Goal: Book appointment/travel/reservation

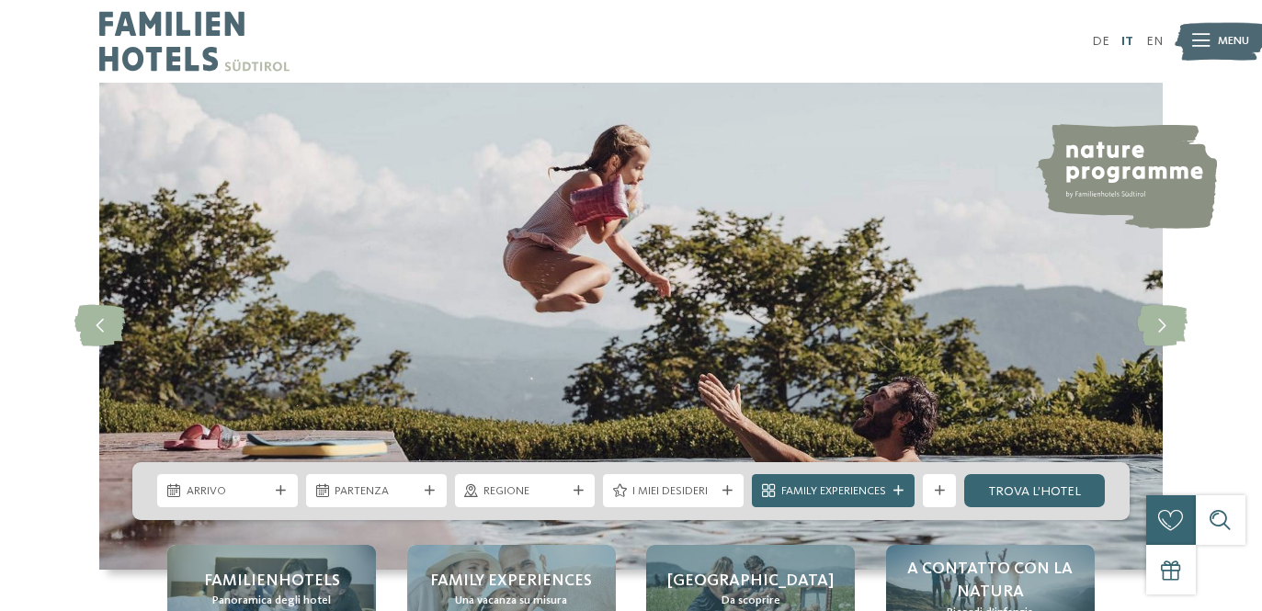
click at [1129, 39] on link "IT" at bounding box center [1127, 41] width 12 height 13
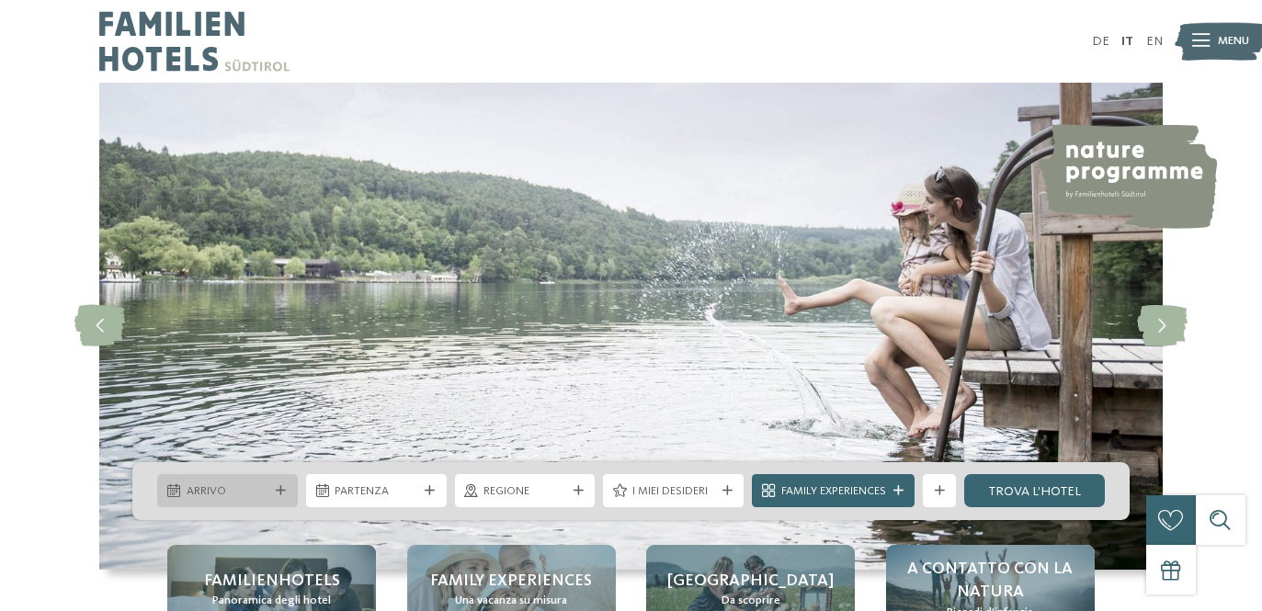
click at [277, 486] on icon at bounding box center [281, 491] width 10 height 10
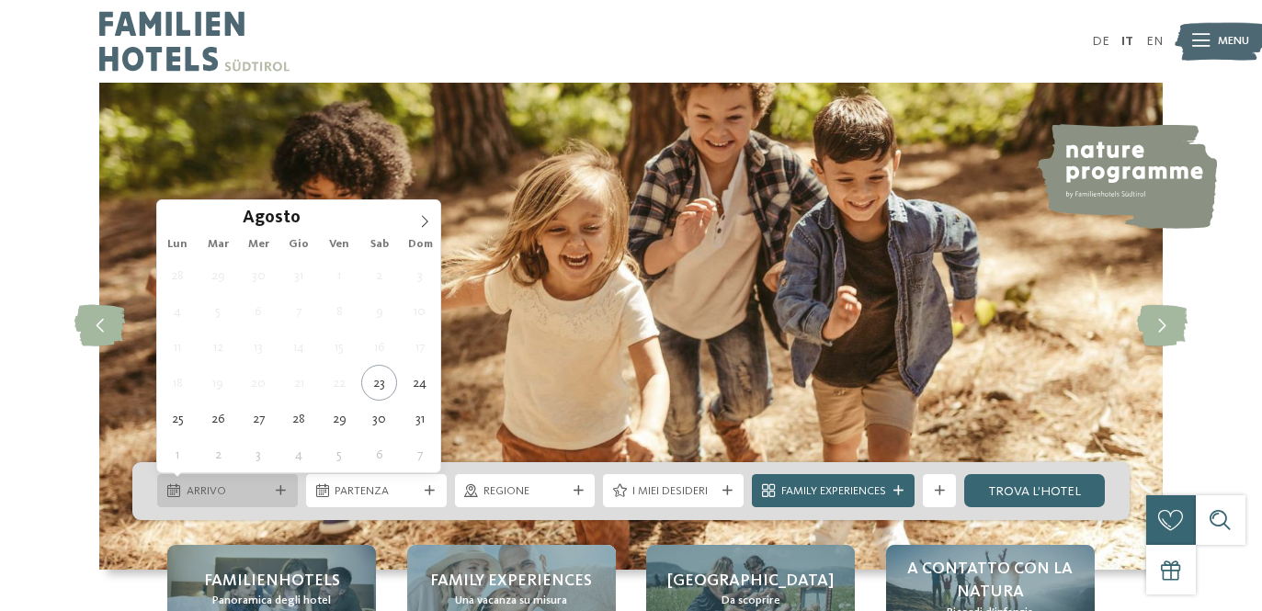
click at [244, 483] on span "Arrivo" at bounding box center [228, 491] width 83 height 17
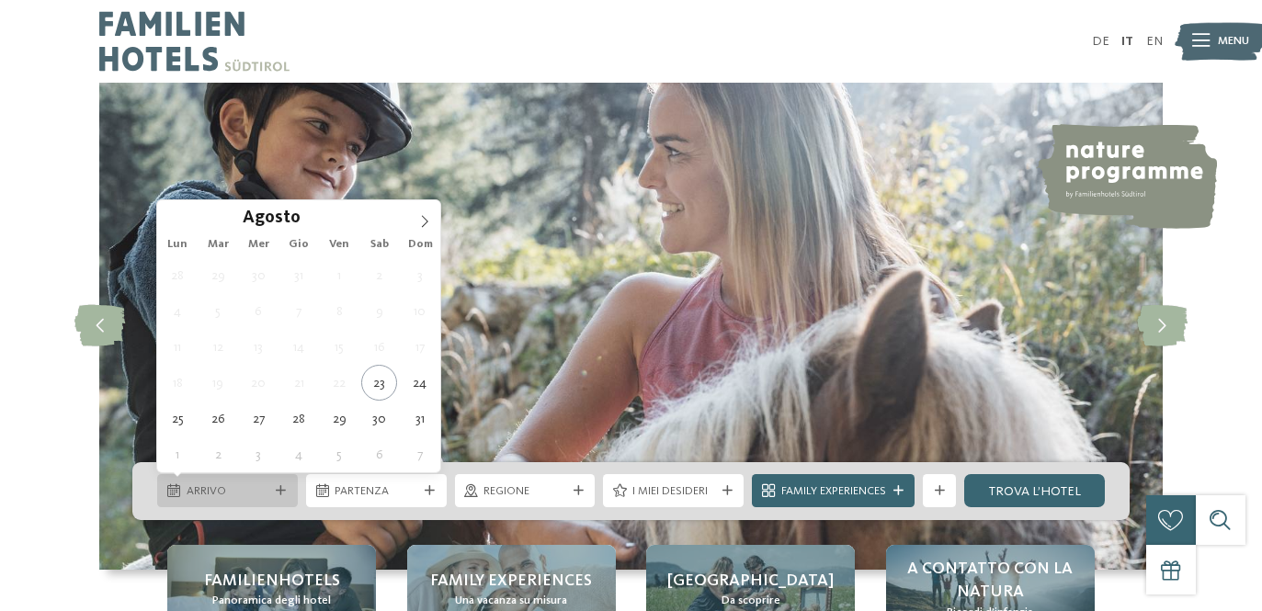
click at [242, 485] on span "Arrivo" at bounding box center [228, 491] width 83 height 17
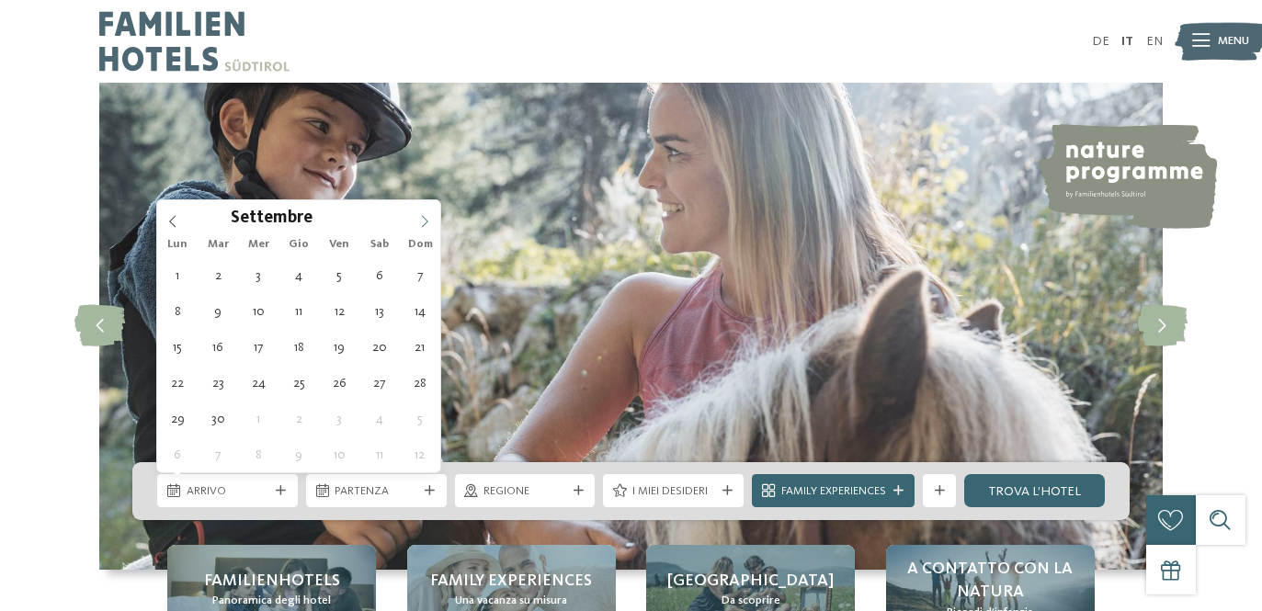
click at [426, 216] on icon at bounding box center [424, 221] width 13 height 13
click at [426, 220] on icon at bounding box center [424, 221] width 13 height 13
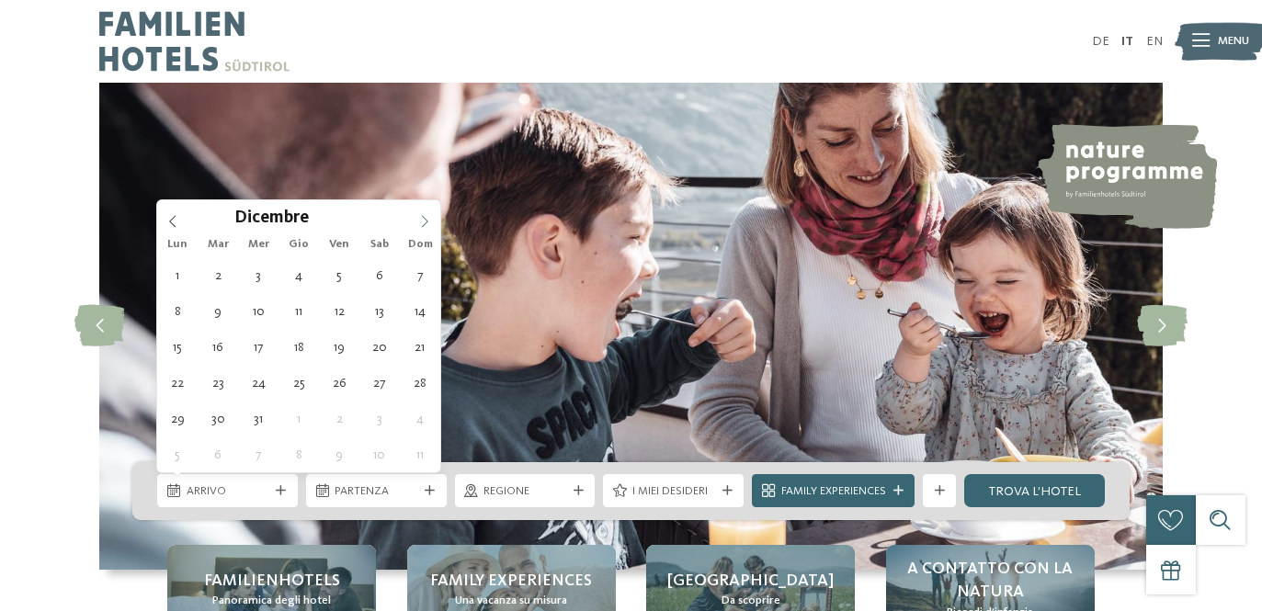
type input "****"
click at [422, 214] on span at bounding box center [424, 215] width 31 height 31
type div "[DATE]"
type input "****"
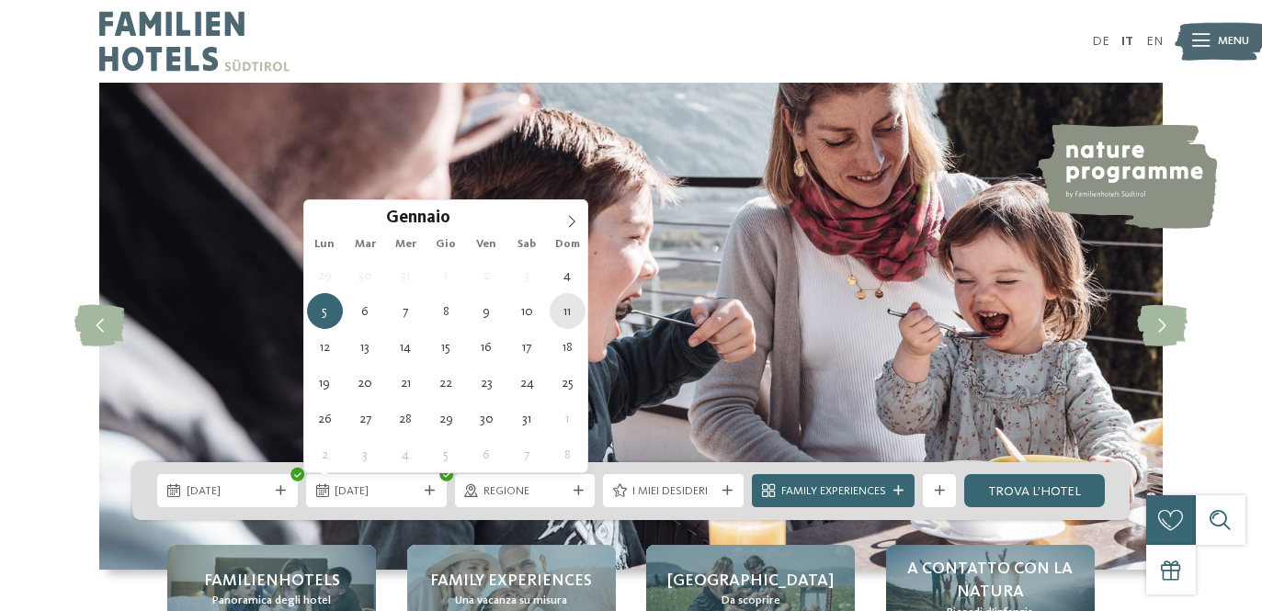
type div "[DATE]"
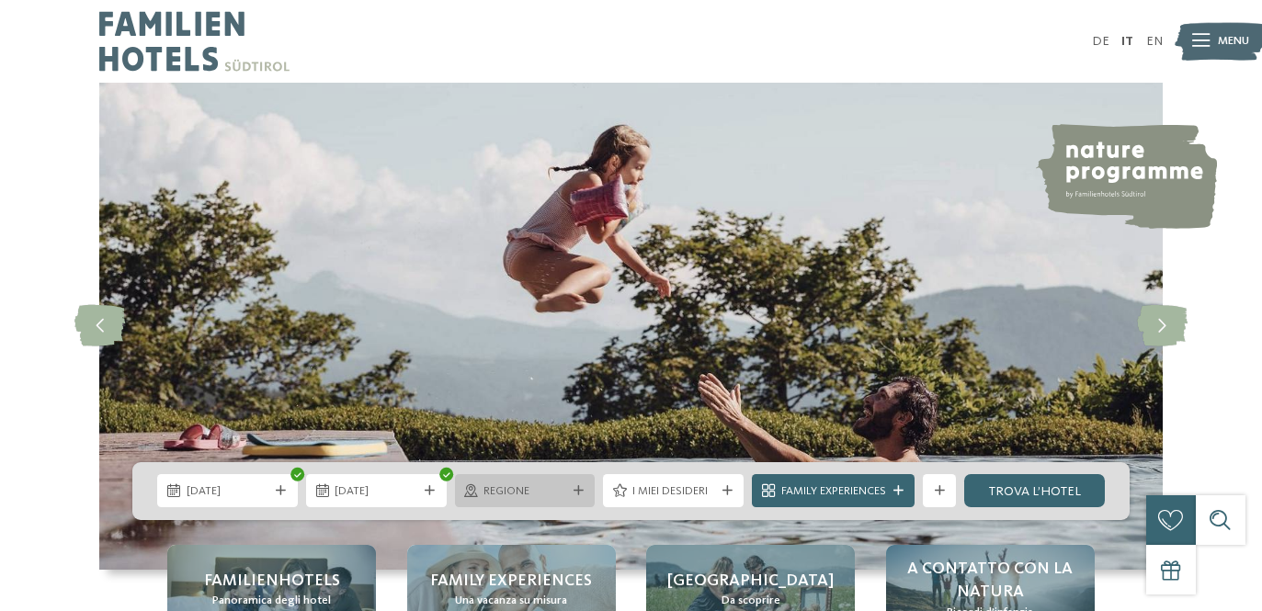
click at [577, 493] on icon at bounding box center [578, 491] width 10 height 10
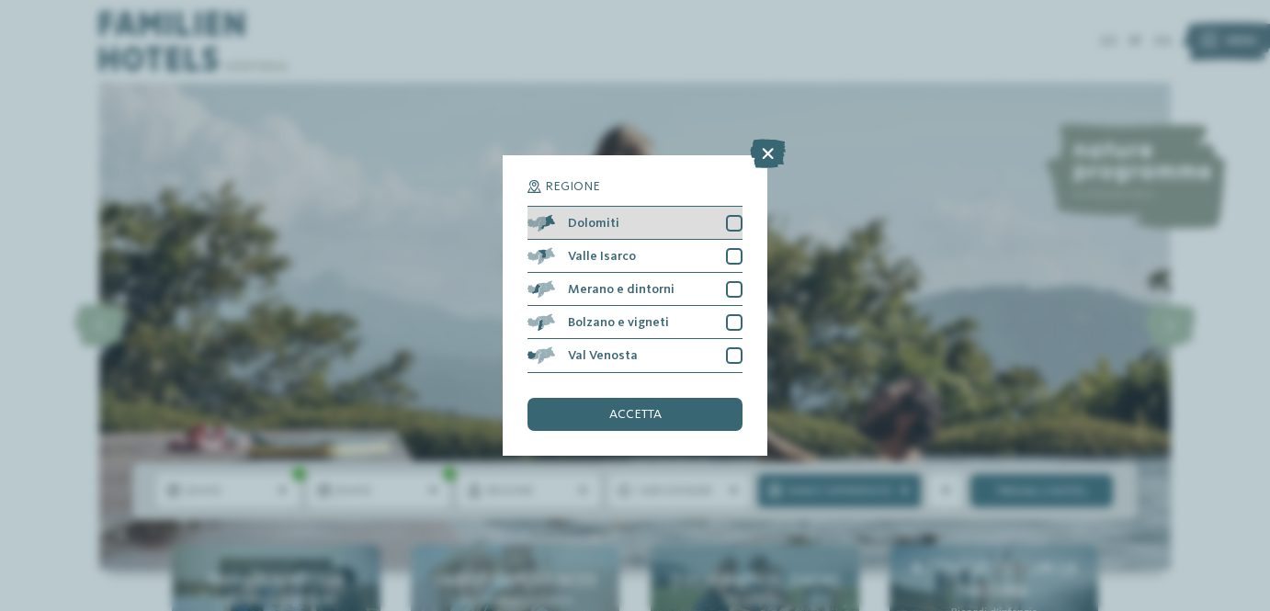
click at [558, 229] on div "Dolomiti" at bounding box center [634, 223] width 215 height 33
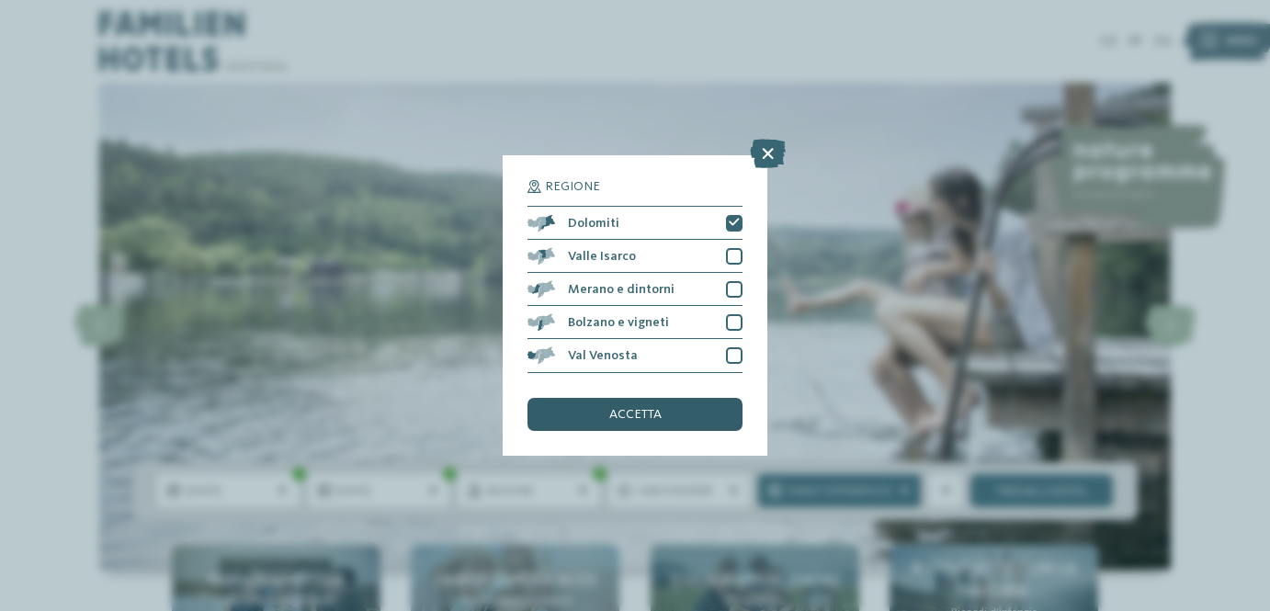
click at [558, 402] on div "accetta" at bounding box center [634, 414] width 215 height 33
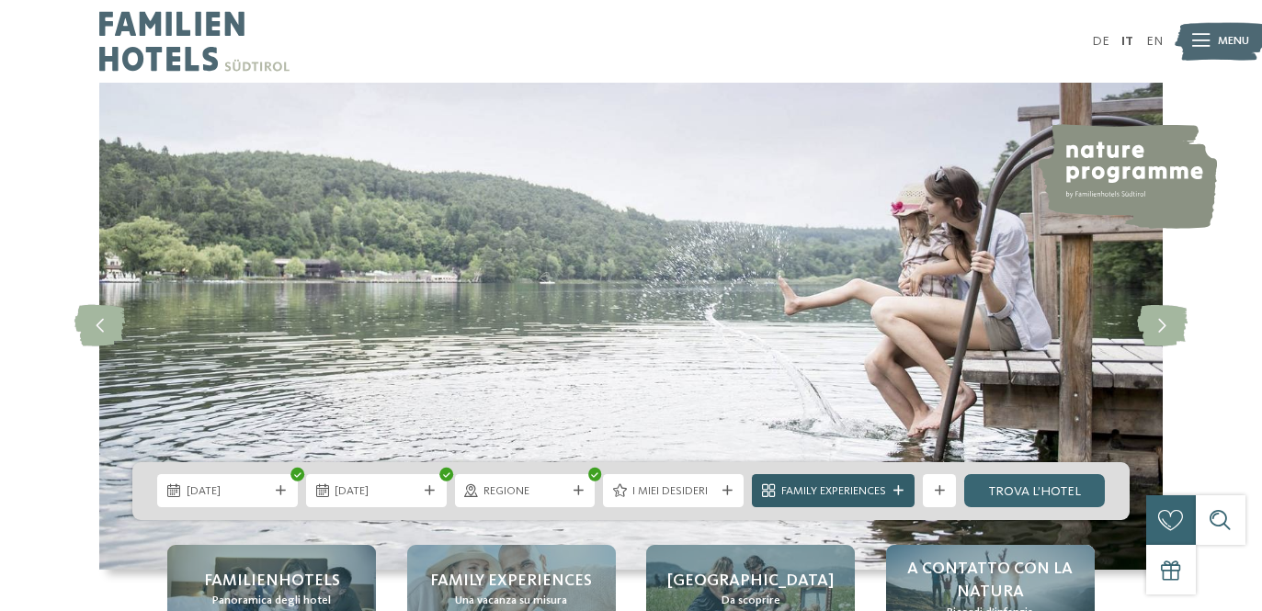
click at [864, 488] on span "Family Experiences" at bounding box center [833, 491] width 105 height 17
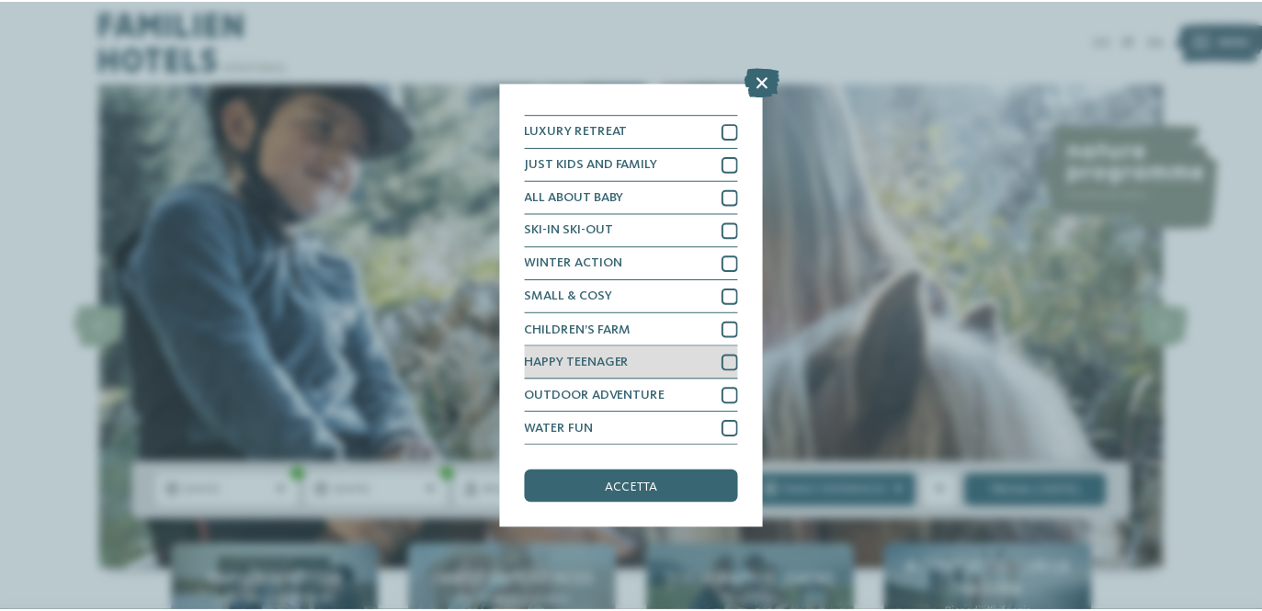
scroll to position [59, 0]
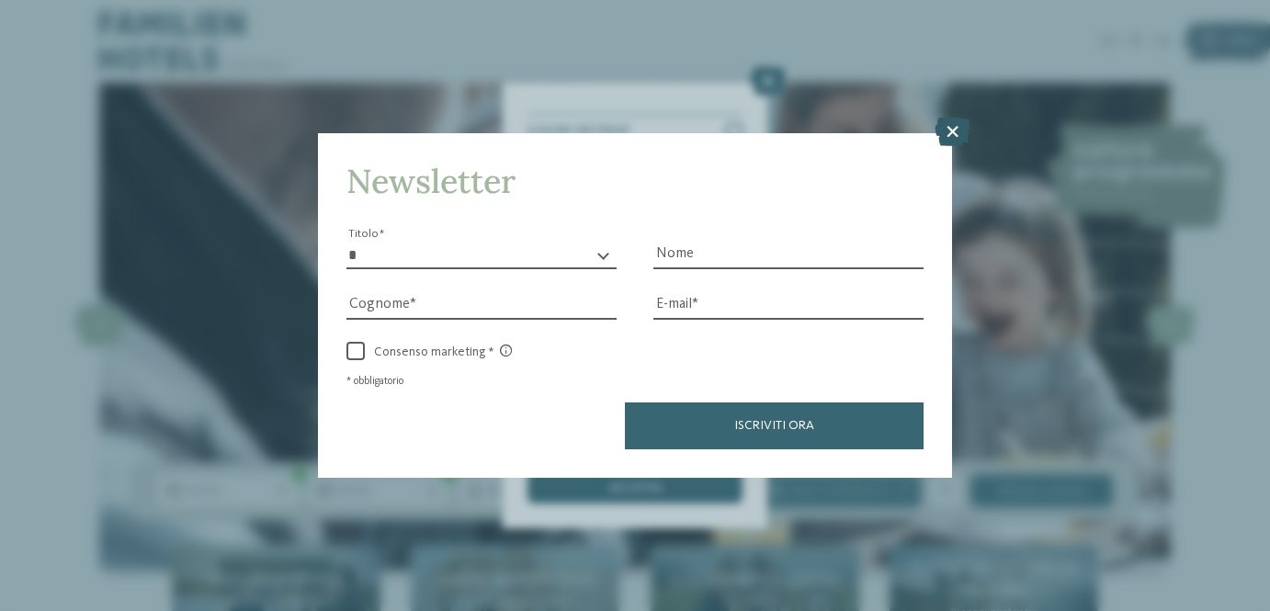
click at [954, 146] on icon at bounding box center [952, 131] width 36 height 29
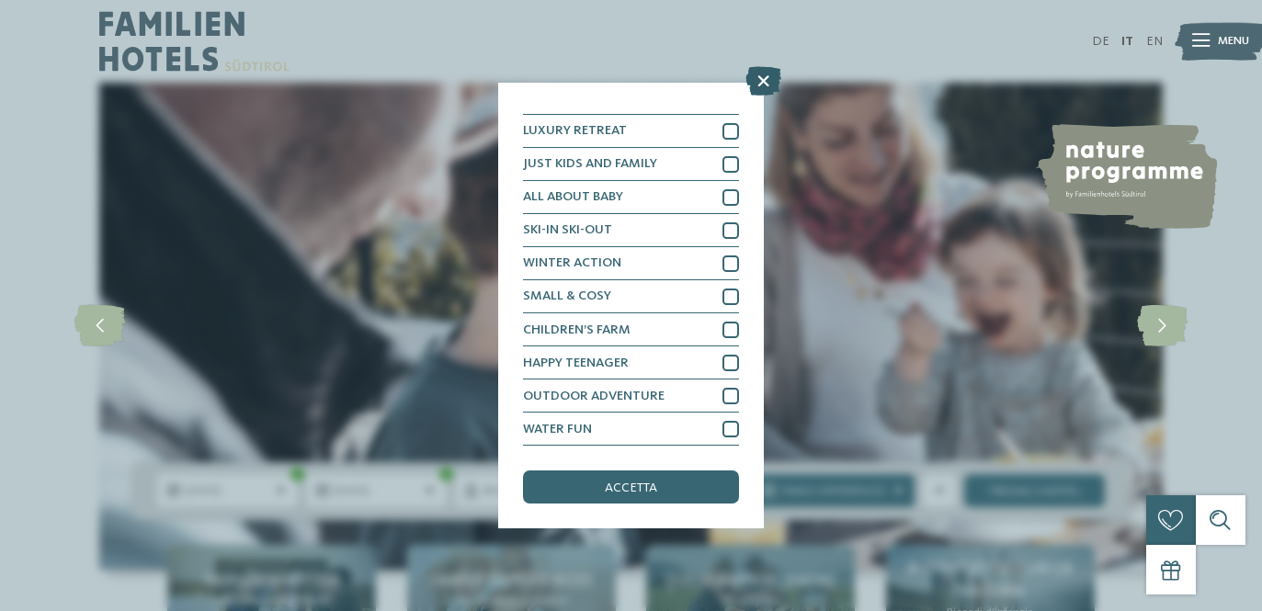
click at [761, 96] on icon at bounding box center [763, 80] width 36 height 29
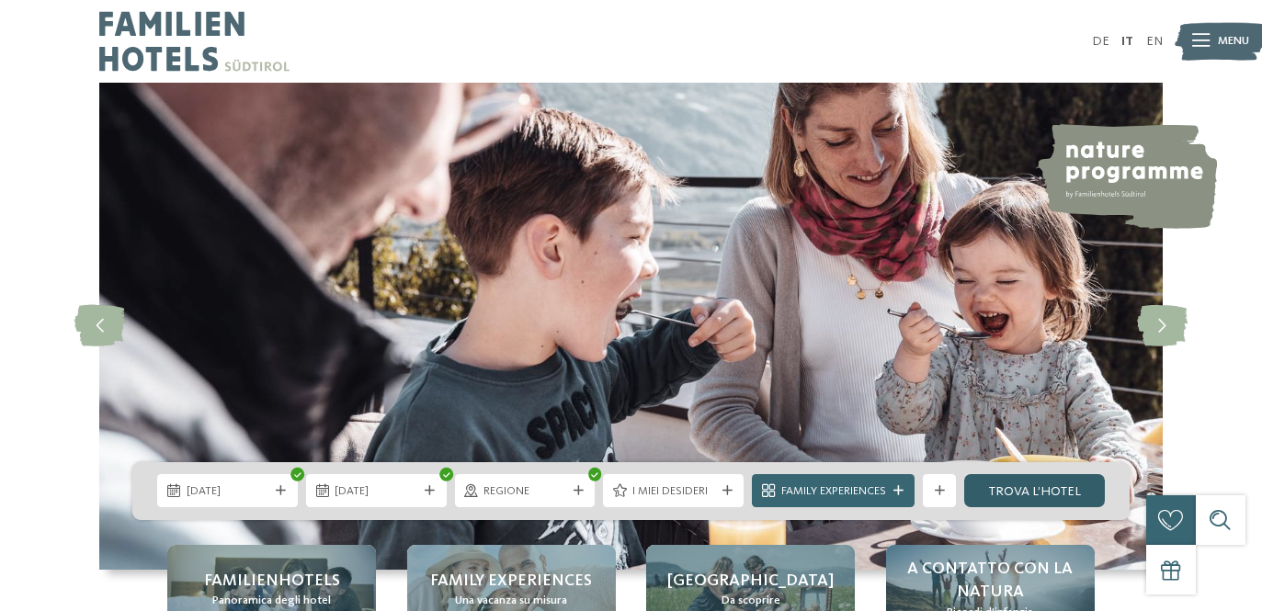
click at [1027, 492] on link "trova l’hotel" at bounding box center [1034, 490] width 141 height 33
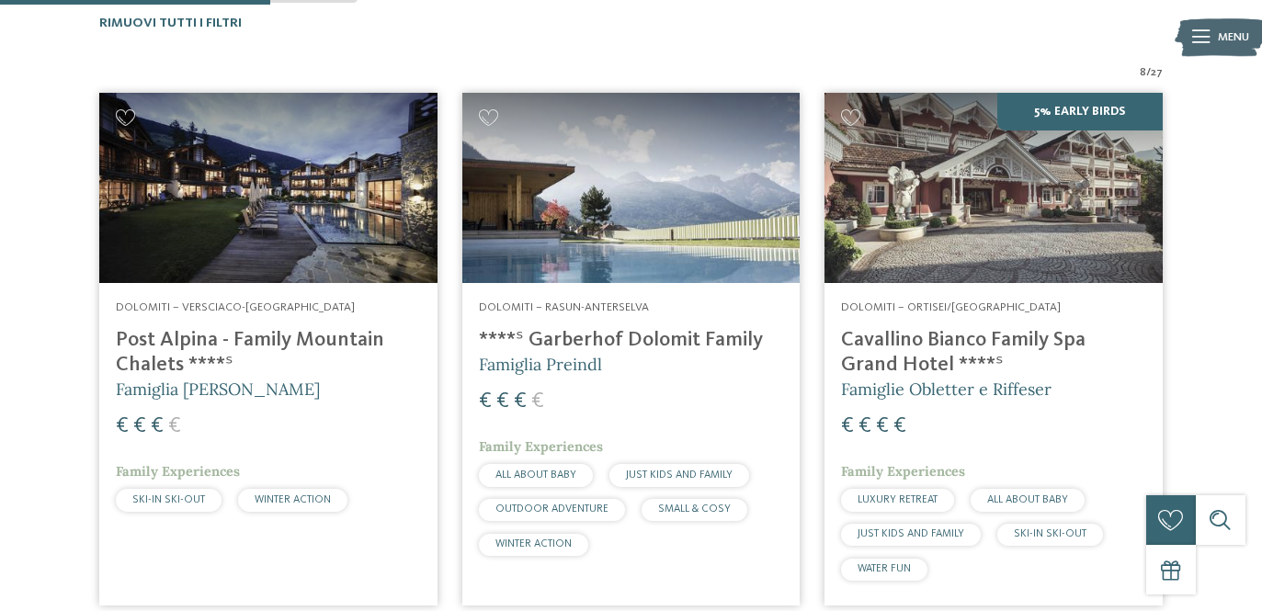
scroll to position [555, 0]
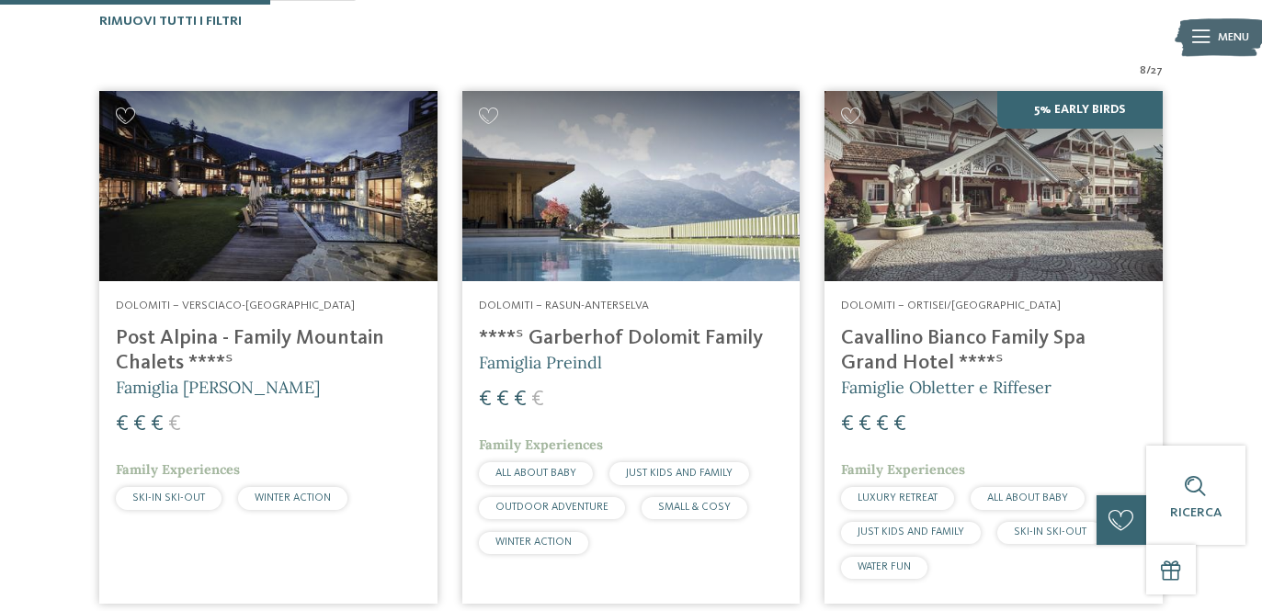
click at [886, 338] on h4 "Cavallino Bianco Family Spa Grand Hotel ****ˢ" at bounding box center [993, 351] width 305 height 50
